Goal: Complete application form

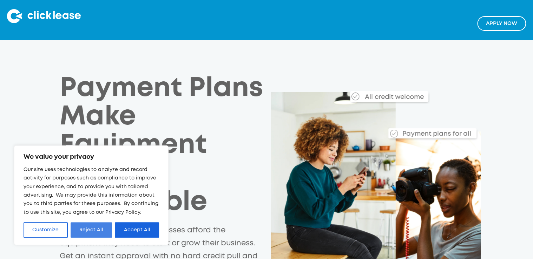
click at [93, 231] on button "Reject All" at bounding box center [92, 230] width 42 height 15
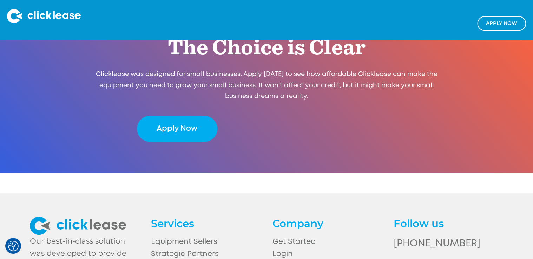
scroll to position [1544, 0]
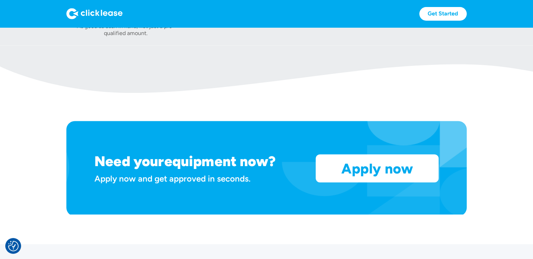
scroll to position [534, 0]
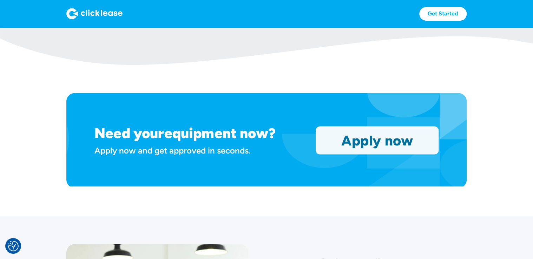
drag, startPoint x: 347, startPoint y: 142, endPoint x: 343, endPoint y: 140, distance: 3.7
click at [347, 142] on link "Apply now" at bounding box center [377, 140] width 122 height 27
